Goal: Information Seeking & Learning: Learn about a topic

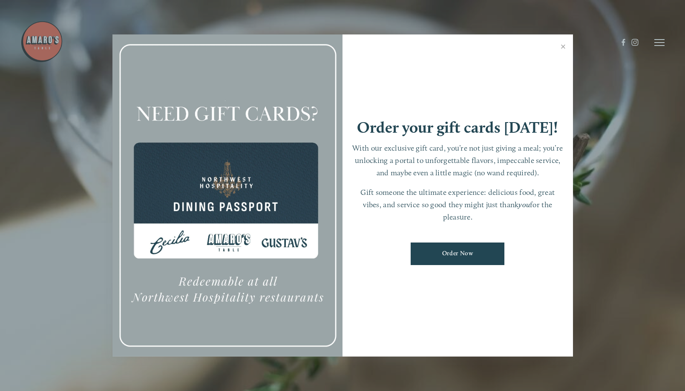
scroll to position [18, 0]
click at [562, 47] on link "Close" at bounding box center [563, 48] width 17 height 24
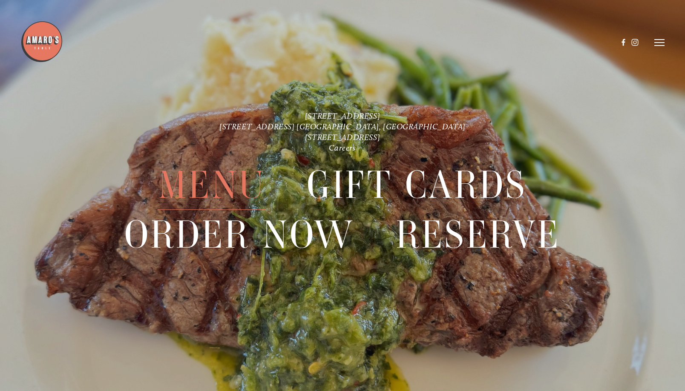
click at [220, 186] on span "Menu" at bounding box center [211, 185] width 107 height 50
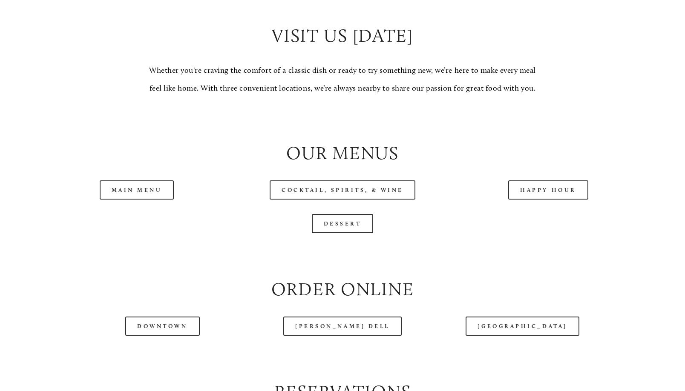
scroll to position [776, 0]
click at [536, 199] on link "Happy Hour" at bounding box center [548, 189] width 80 height 19
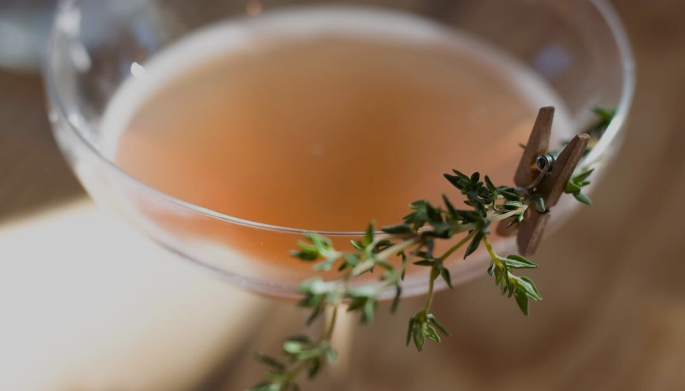
scroll to position [18, 0]
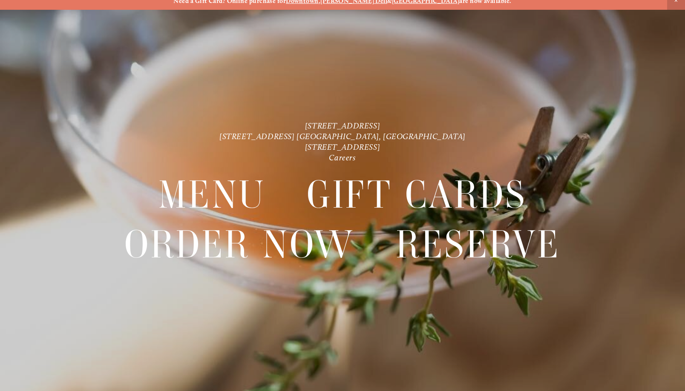
scroll to position [10, 0]
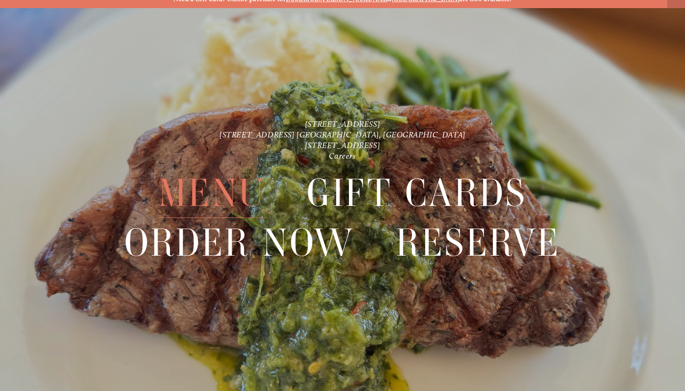
click at [207, 198] on span "Menu" at bounding box center [211, 193] width 107 height 50
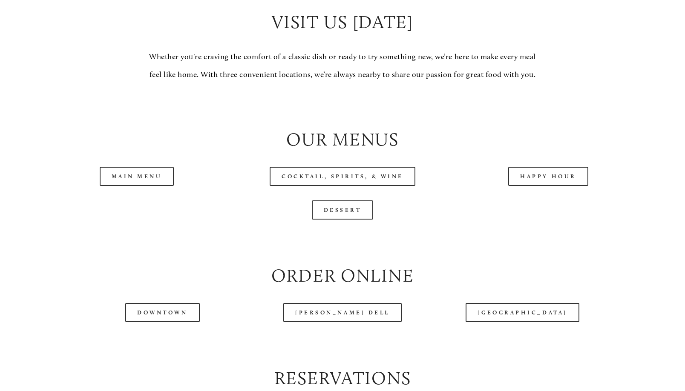
scroll to position [791, 0]
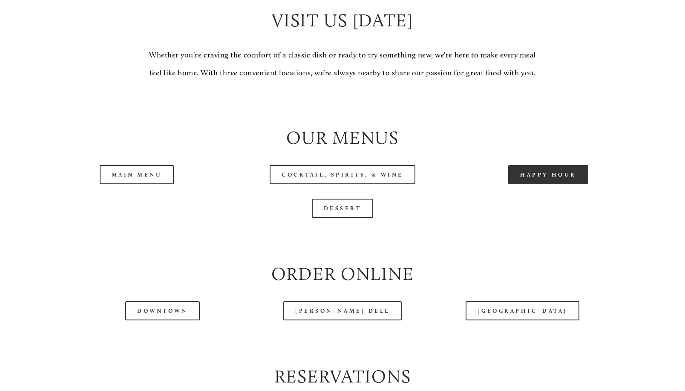
click at [534, 184] on link "Happy Hour" at bounding box center [548, 174] width 80 height 19
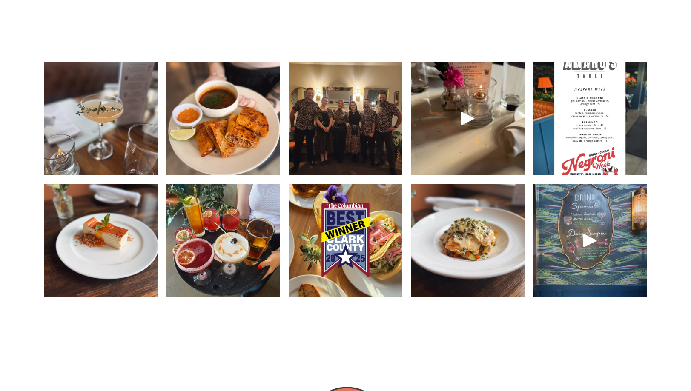
scroll to position [1219, 0]
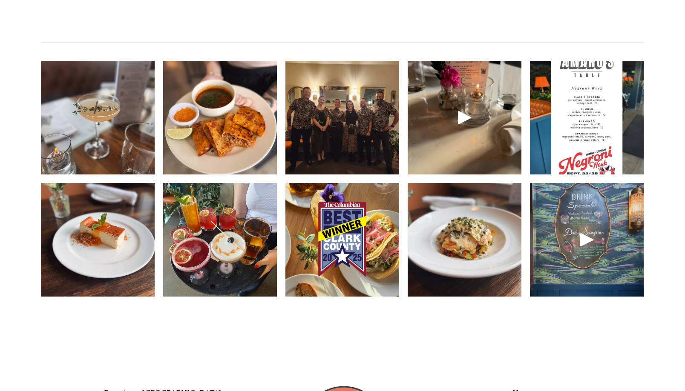
click at [240, 157] on img at bounding box center [220, 117] width 114 height 142
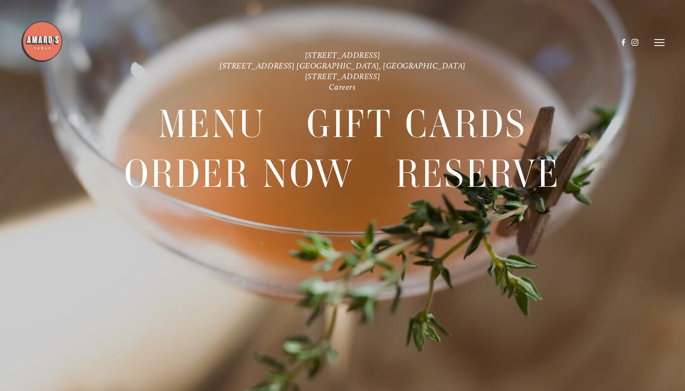
scroll to position [63, 0]
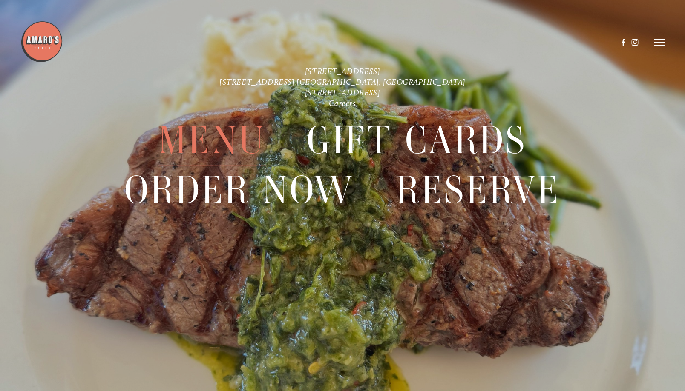
click at [237, 144] on span "Menu" at bounding box center [211, 140] width 107 height 50
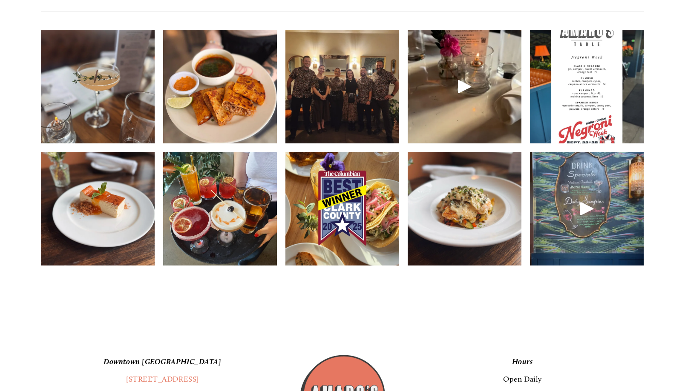
scroll to position [1250, 0]
click at [474, 230] on img at bounding box center [464, 209] width 114 height 152
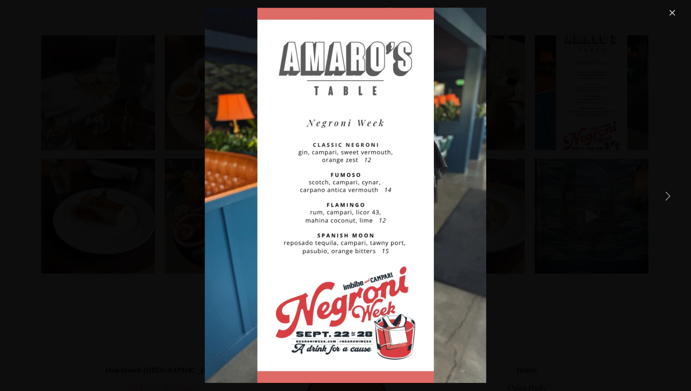
click at [673, 15] on link "Close" at bounding box center [672, 13] width 10 height 10
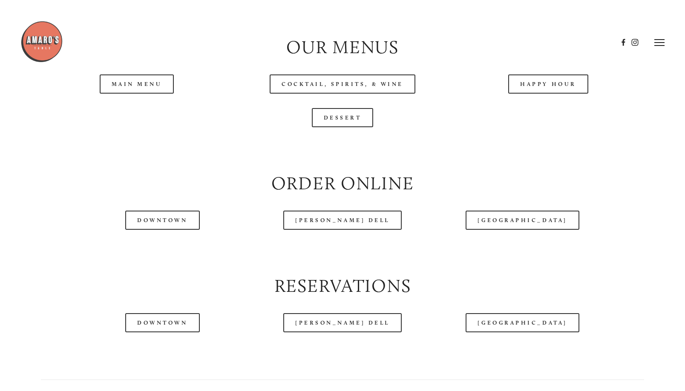
scroll to position [874, 0]
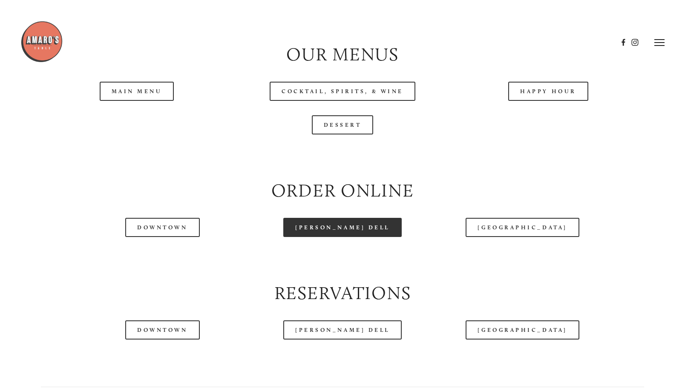
click at [330, 237] on link "[PERSON_NAME] Dell" at bounding box center [342, 227] width 118 height 19
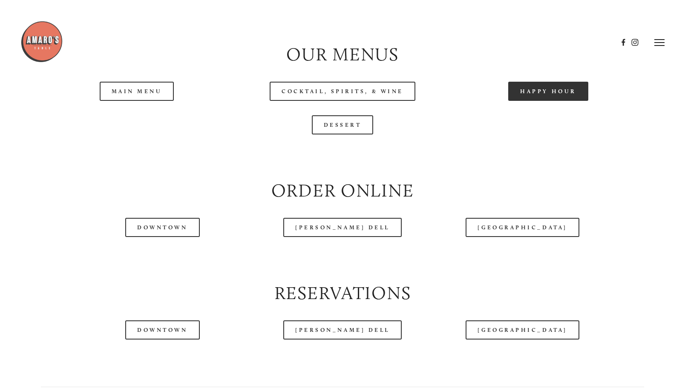
click at [545, 101] on link "Happy Hour" at bounding box center [548, 91] width 80 height 19
